Goal: Task Accomplishment & Management: Complete application form

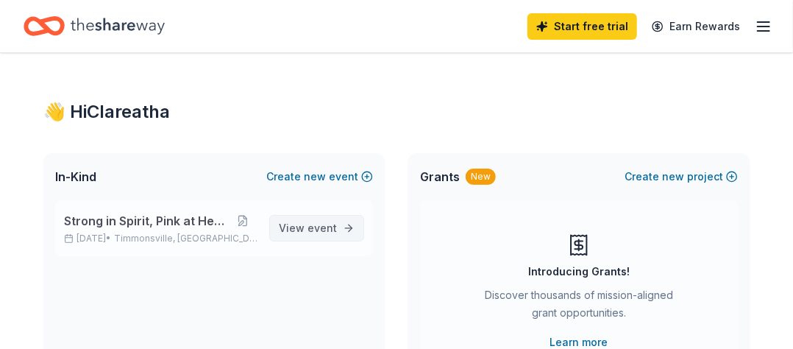
click at [320, 227] on span "event" at bounding box center [321, 227] width 29 height 13
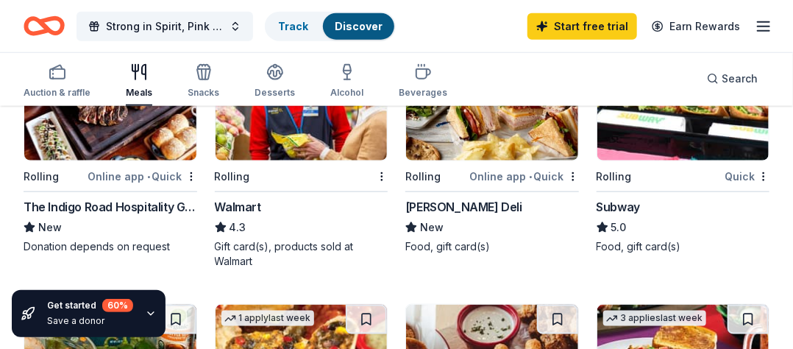
scroll to position [490, 0]
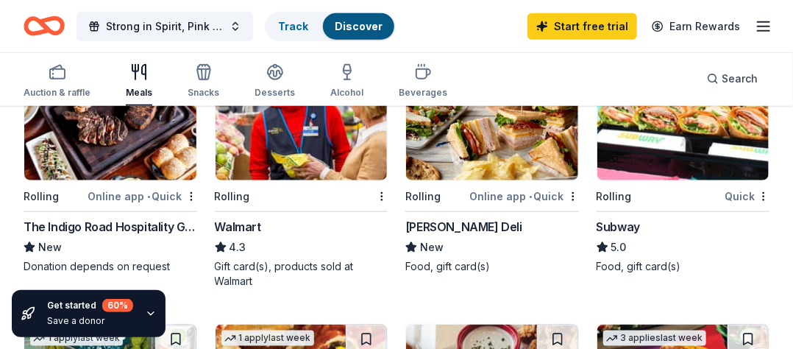
click at [313, 131] on img at bounding box center [302, 110] width 172 height 140
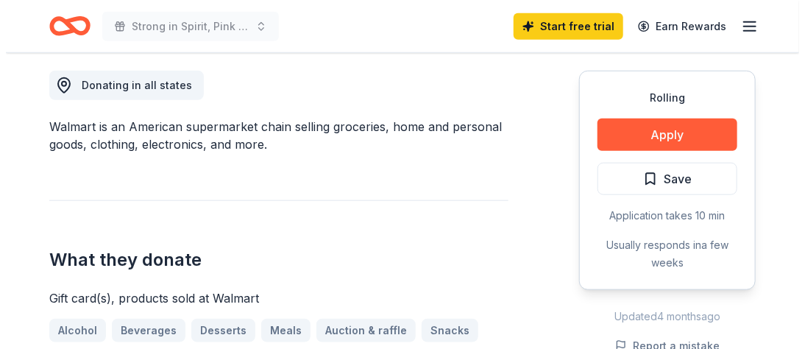
scroll to position [441, 0]
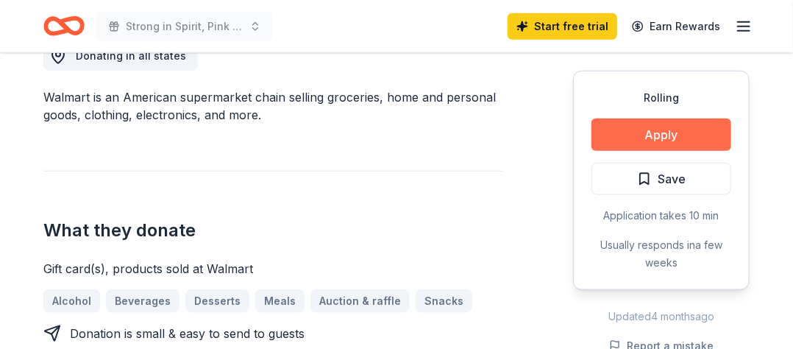
click at [666, 130] on button "Apply" at bounding box center [661, 134] width 140 height 32
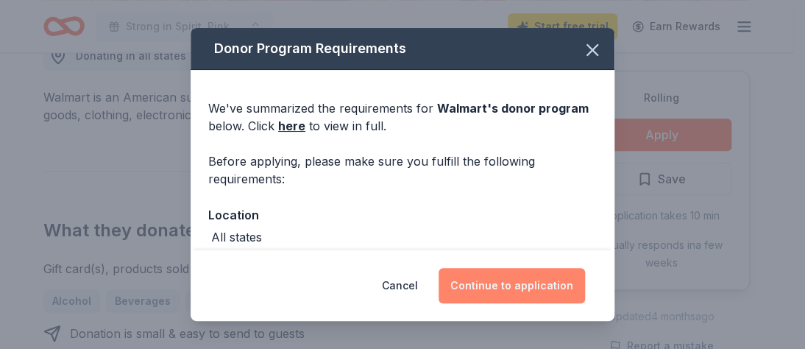
click at [536, 282] on button "Continue to application" at bounding box center [511, 285] width 146 height 35
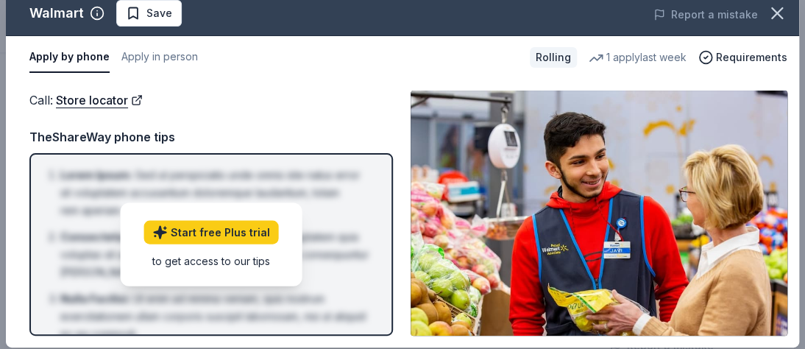
scroll to position [18, 0]
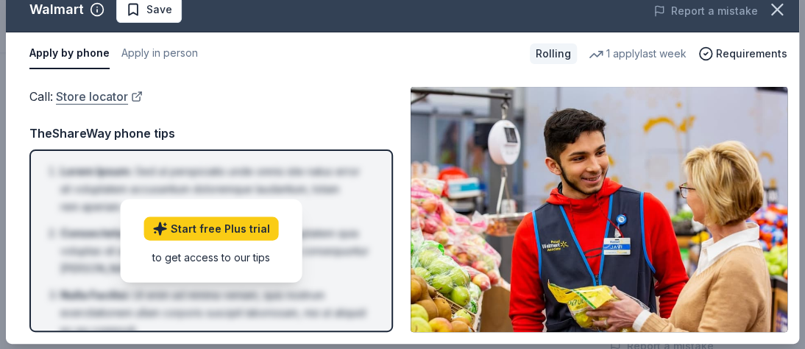
click at [102, 96] on link "Store locator" at bounding box center [99, 96] width 87 height 19
click at [733, 47] on span "Requirements" at bounding box center [751, 54] width 71 height 18
drag, startPoint x: 788, startPoint y: 154, endPoint x: 785, endPoint y: 196, distance: 42.0
click at [789, 217] on div "Walmart Save Report a mistake Apply by phone Apply in person Rolling 1 apply la…" at bounding box center [402, 166] width 805 height 368
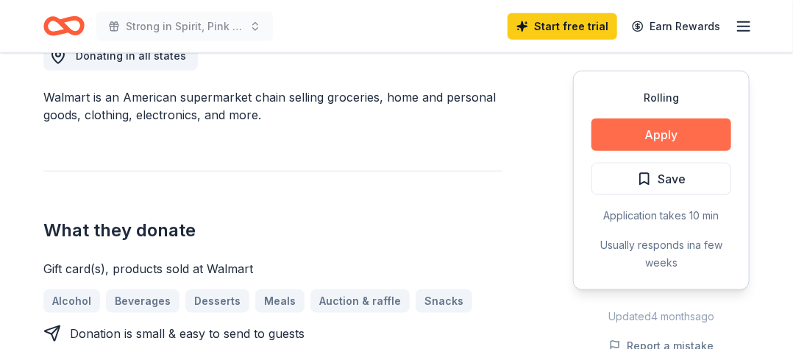
click at [652, 127] on button "Apply" at bounding box center [661, 134] width 140 height 32
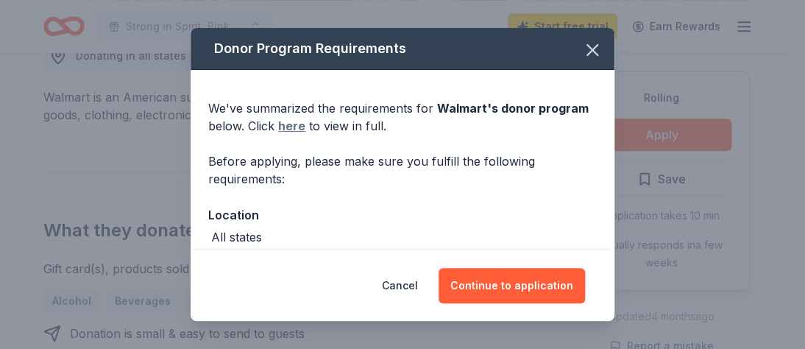
click at [291, 124] on link "here" at bounding box center [291, 126] width 27 height 18
